Goal: Task Accomplishment & Management: Use online tool/utility

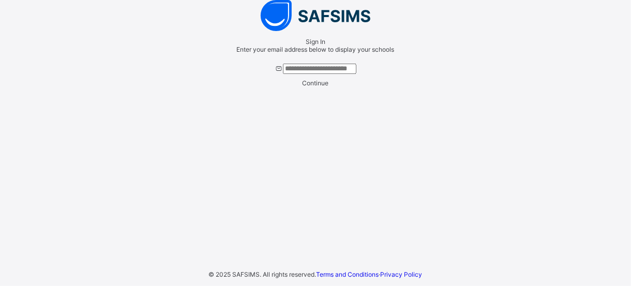
click at [312, 74] on input "text" at bounding box center [319, 69] width 73 height 10
type input "**********"
click at [329, 87] on span "Continue" at bounding box center [315, 83] width 26 height 8
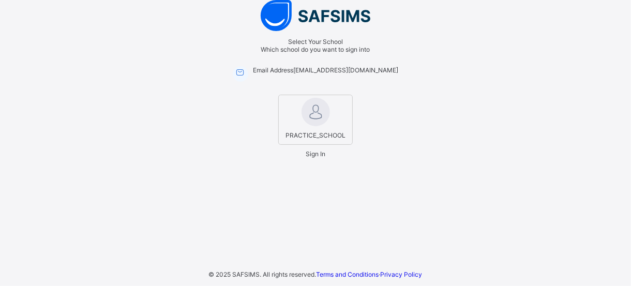
click at [316, 142] on span "PRACTICE_SCHOOL" at bounding box center [315, 135] width 65 height 13
click at [320, 158] on span "Sign In" at bounding box center [315, 154] width 20 height 8
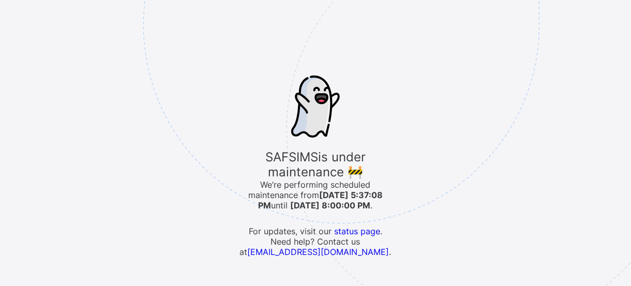
click at [431, 189] on img at bounding box center [412, 77] width 539 height 500
